Goal: Information Seeking & Learning: Learn about a topic

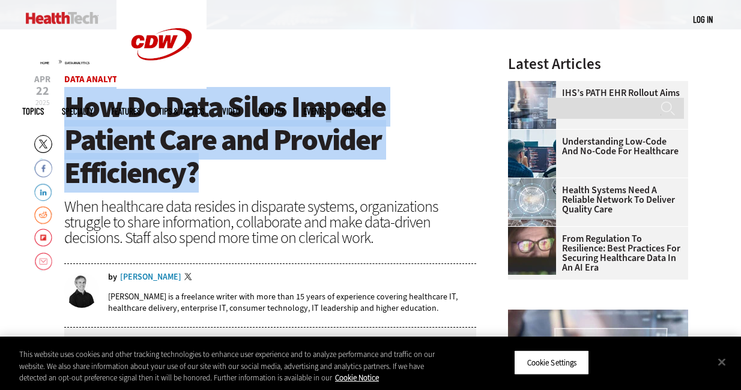
scroll to position [336, 0]
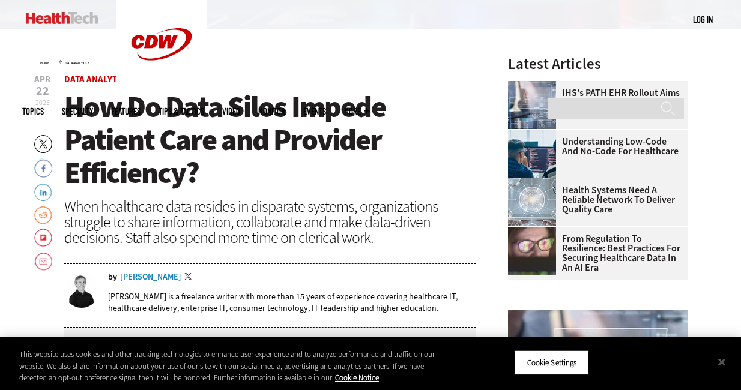
click at [81, 200] on div "When healthcare data resides in disparate systems, organizations struggle to sh…" at bounding box center [270, 222] width 412 height 47
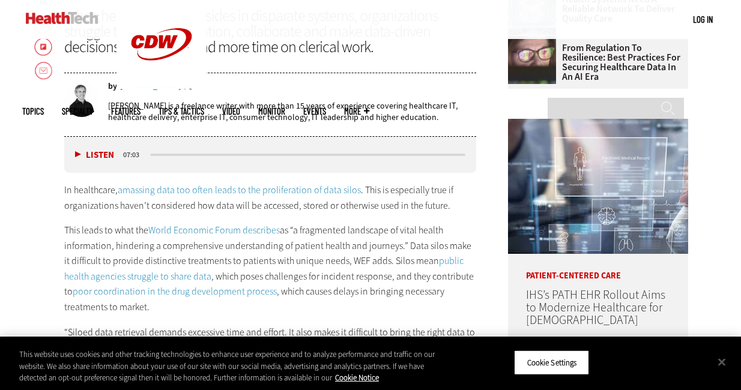
scroll to position [528, 0]
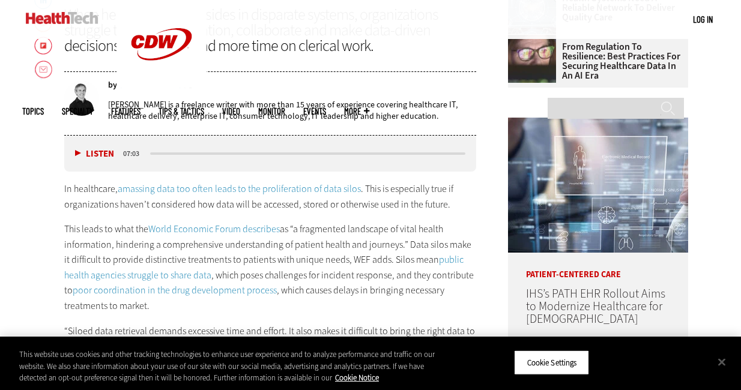
click at [330, 231] on p "This leads to what the World Economic Forum describes as “a fragmented landscap…" at bounding box center [270, 268] width 412 height 92
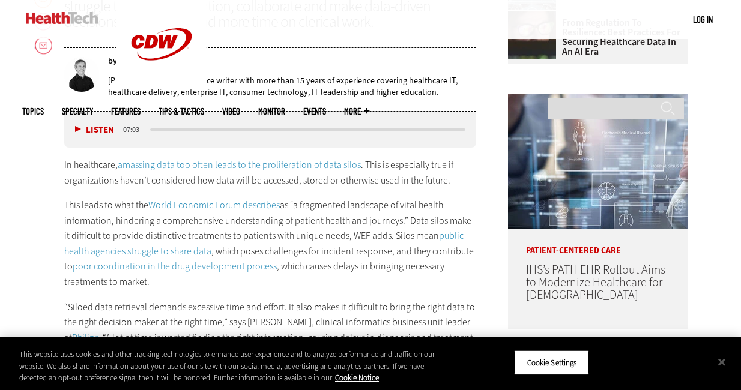
scroll to position [576, 0]
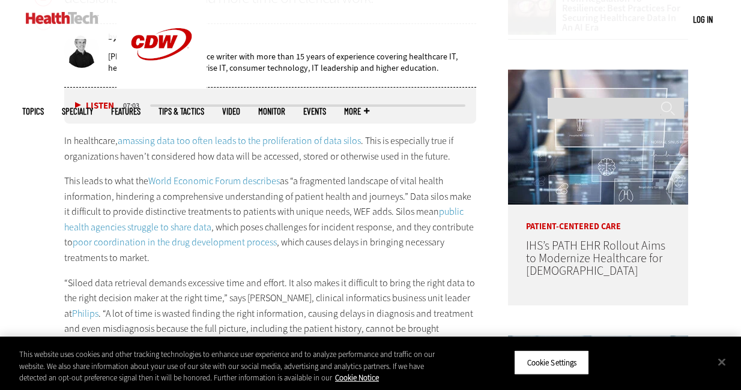
click at [330, 231] on p "This leads to what the World Economic Forum describes as “a fragmented landscap…" at bounding box center [270, 220] width 412 height 92
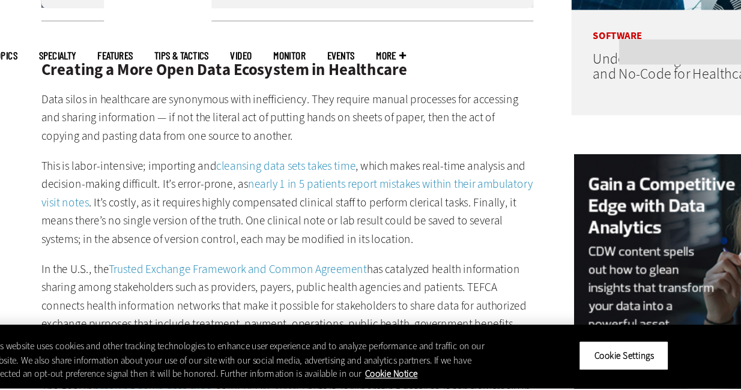
scroll to position [973, 0]
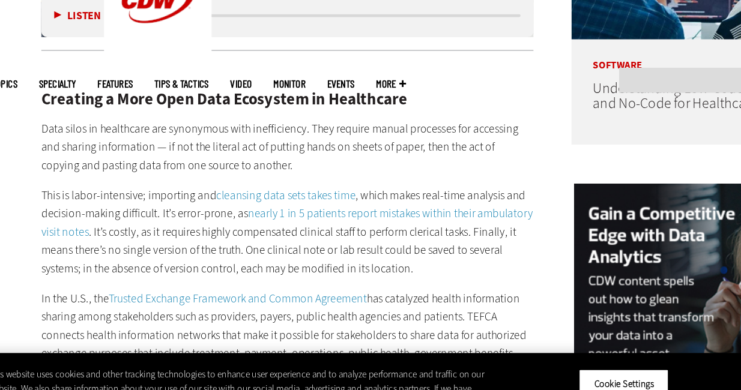
drag, startPoint x: 246, startPoint y: 162, endPoint x: 174, endPoint y: 236, distance: 103.2
click at [174, 236] on p "This is labor-intensive; importing and cleansing data sets takes time , which m…" at bounding box center [270, 235] width 412 height 77
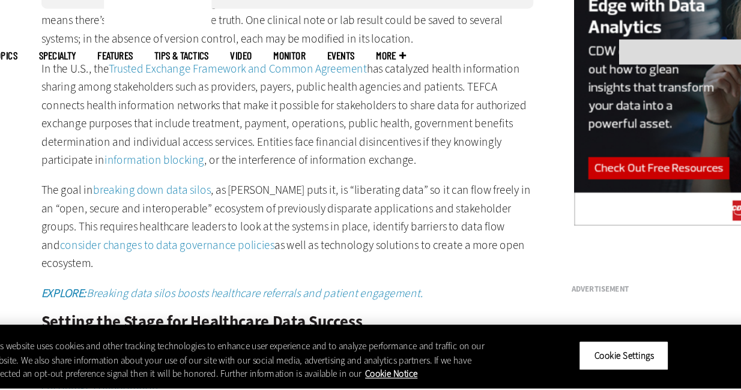
scroll to position [1166, 0]
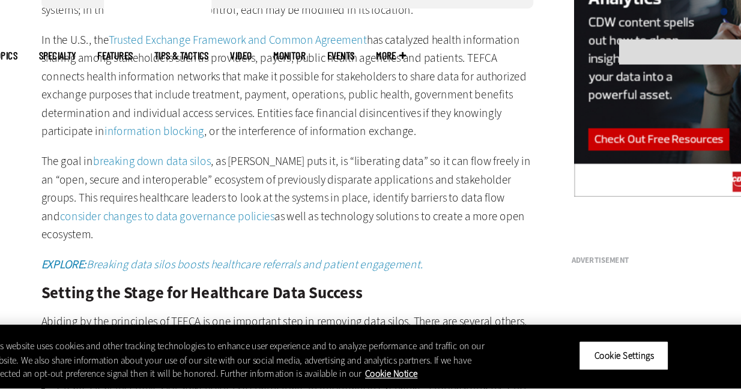
click at [329, 327] on p "Abiding by the principles of TEFCA is one important step in removing data silos…" at bounding box center [270, 350] width 412 height 46
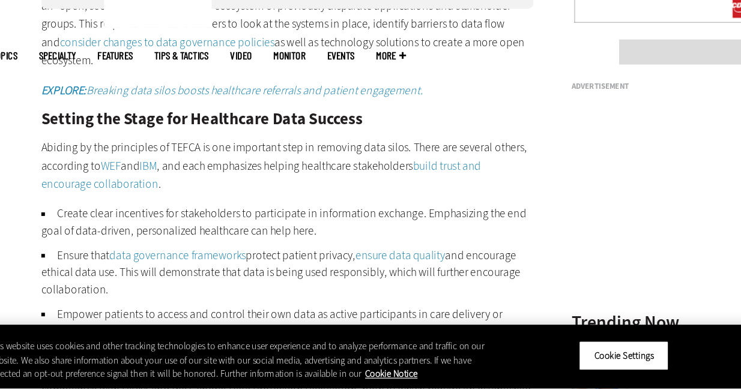
scroll to position [1358, 0]
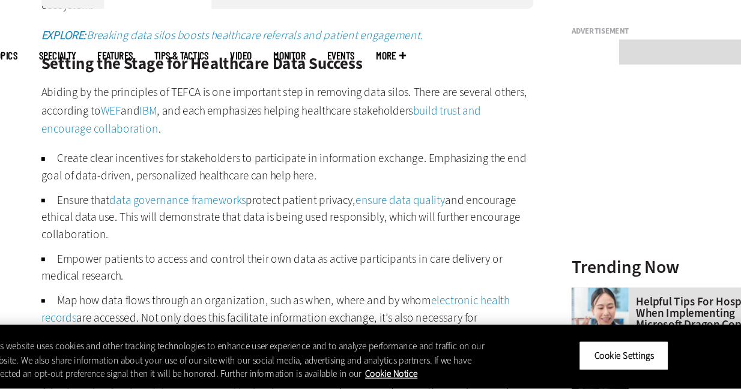
click at [195, 274] on li "Empower patients to access and control their own data as active participants in…" at bounding box center [270, 288] width 412 height 29
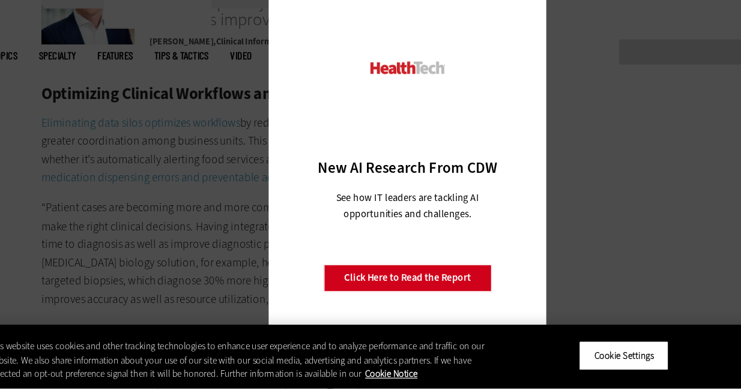
scroll to position [1863, 0]
click at [169, 235] on div "Close New AI Research From CDW See how IT leaders are tackling AI opportunities…" at bounding box center [370, 195] width 741 height 390
click at [520, 148] on div "Close New AI Research From CDW See how IT leaders are tackling AI opportunities…" at bounding box center [370, 195] width 741 height 390
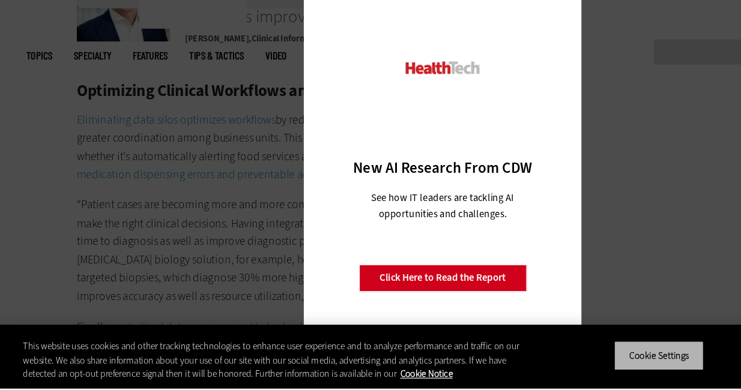
click at [563, 366] on button "Cookie Settings" at bounding box center [551, 362] width 75 height 25
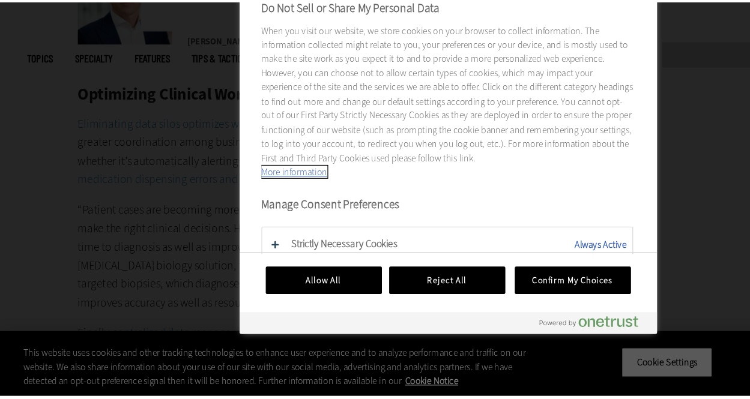
scroll to position [1866, 0]
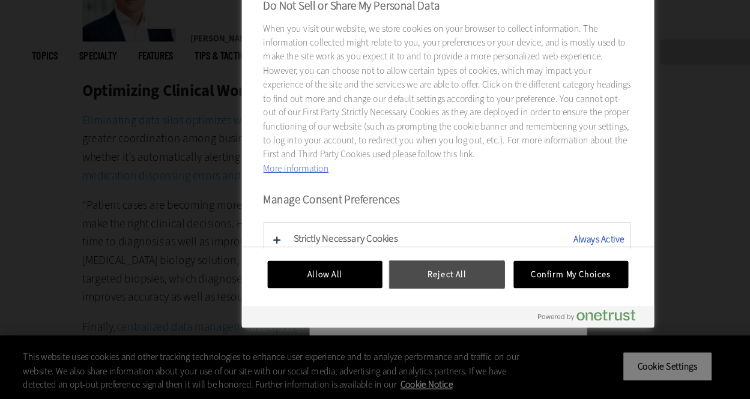
click at [372, 301] on button "Reject All" at bounding box center [374, 294] width 96 height 23
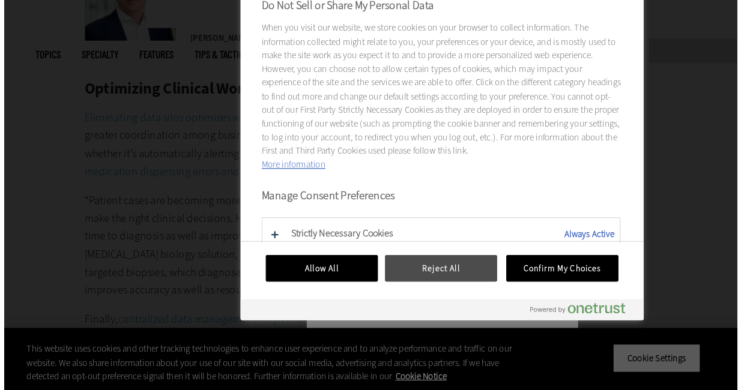
scroll to position [1863, 0]
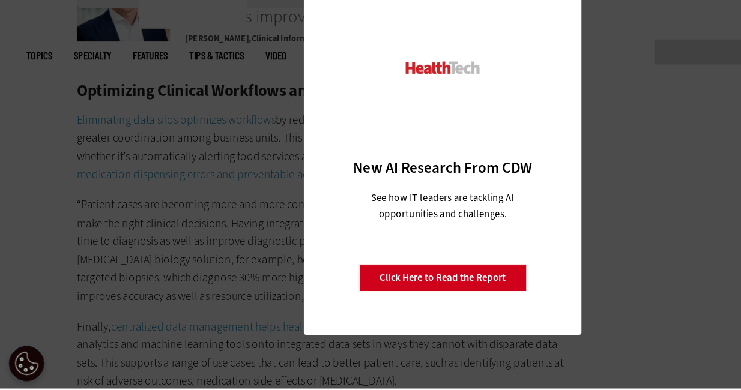
click at [533, 224] on div "Close New AI Research From CDW See how IT leaders are tackling AI opportunities…" at bounding box center [370, 195] width 741 height 390
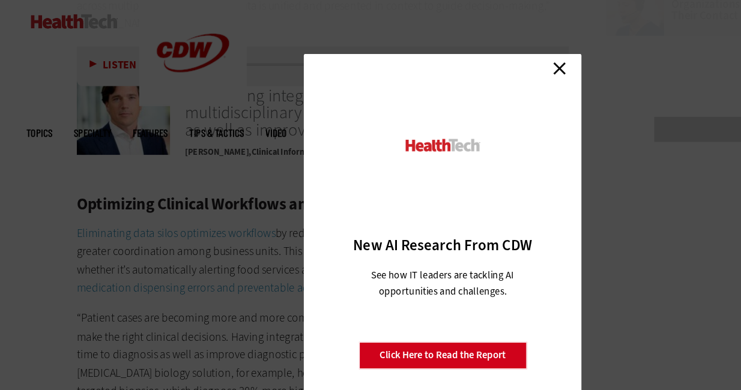
scroll to position [1831, 0]
click at [468, 61] on link "Close" at bounding box center [468, 57] width 18 height 18
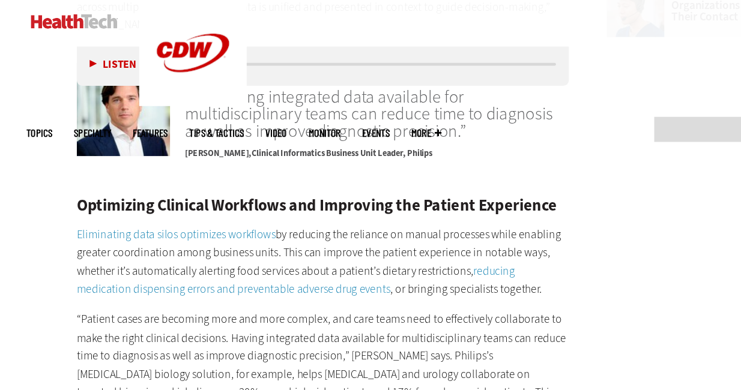
click at [235, 267] on p "“Patient cases are becoming more and more complex, and care teams need to effec…" at bounding box center [270, 306] width 412 height 92
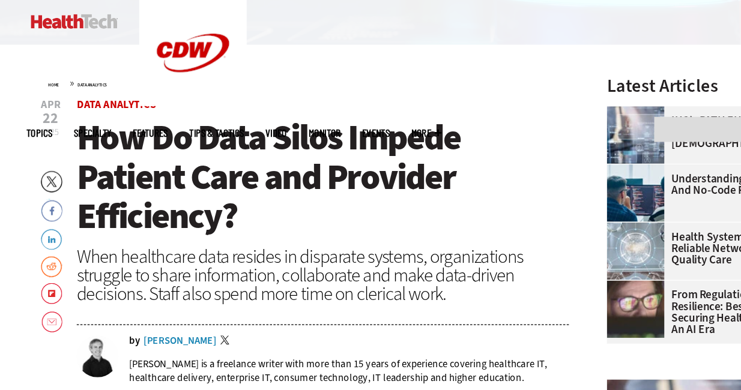
scroll to position [294, 0]
